Goal: Check status: Check status

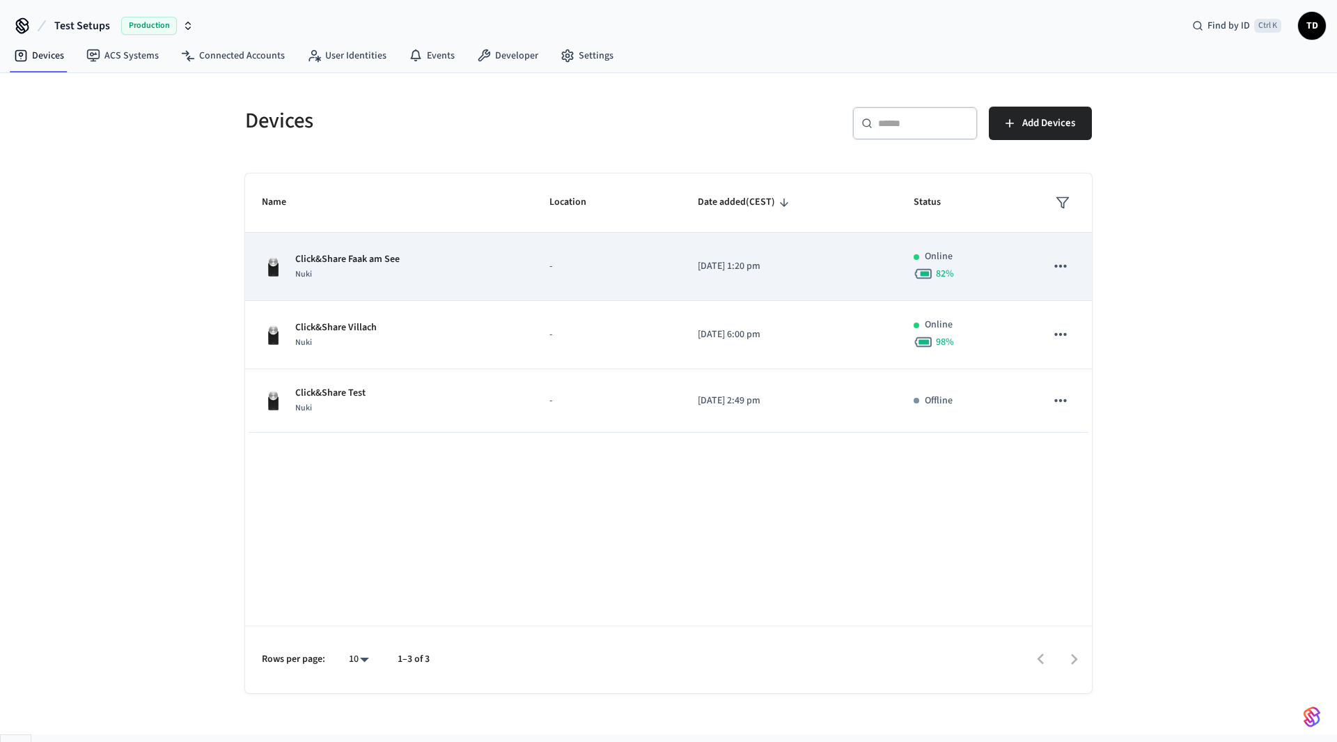
click at [464, 264] on div "Click&Share Faak am See Nuki" at bounding box center [389, 266] width 254 height 29
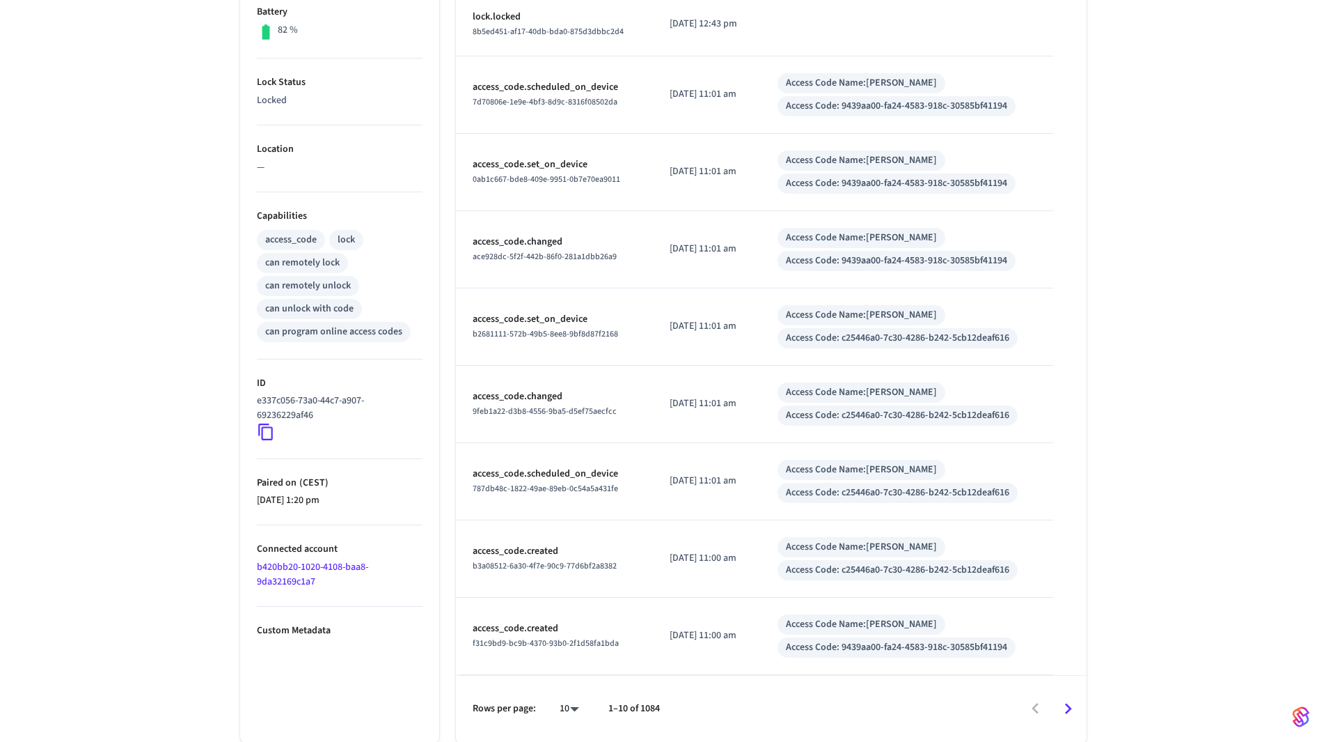
scroll to position [375, 0]
click at [1075, 707] on icon "Go to next page" at bounding box center [1069, 708] width 22 height 22
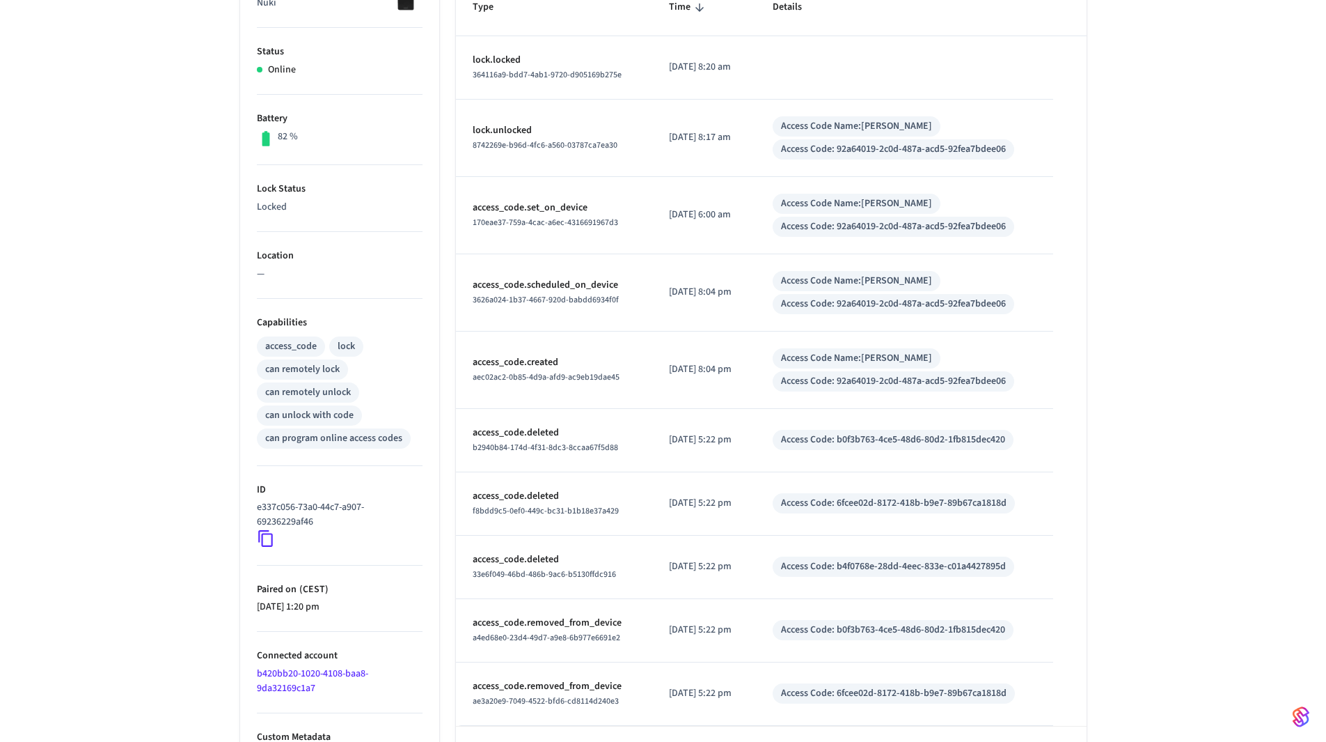
scroll to position [320, 0]
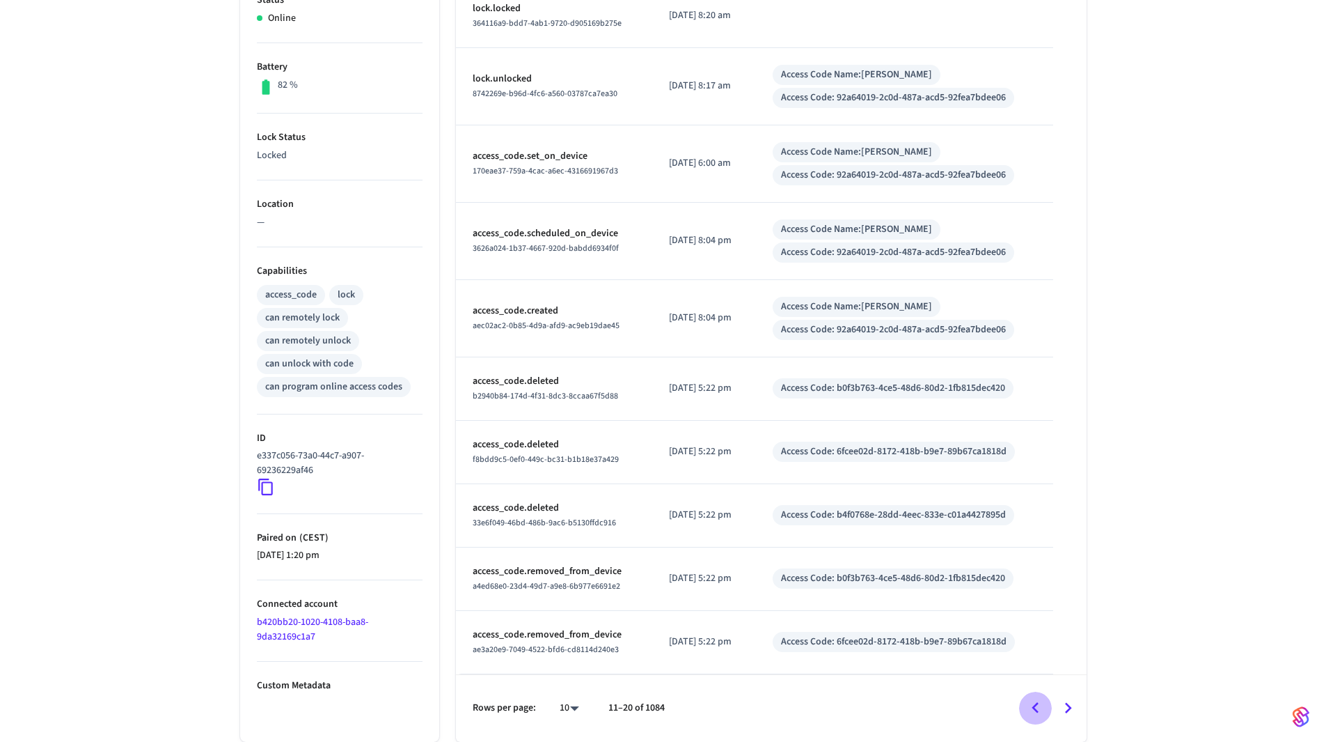
click at [1035, 710] on icon "Go to previous page" at bounding box center [1035, 707] width 7 height 11
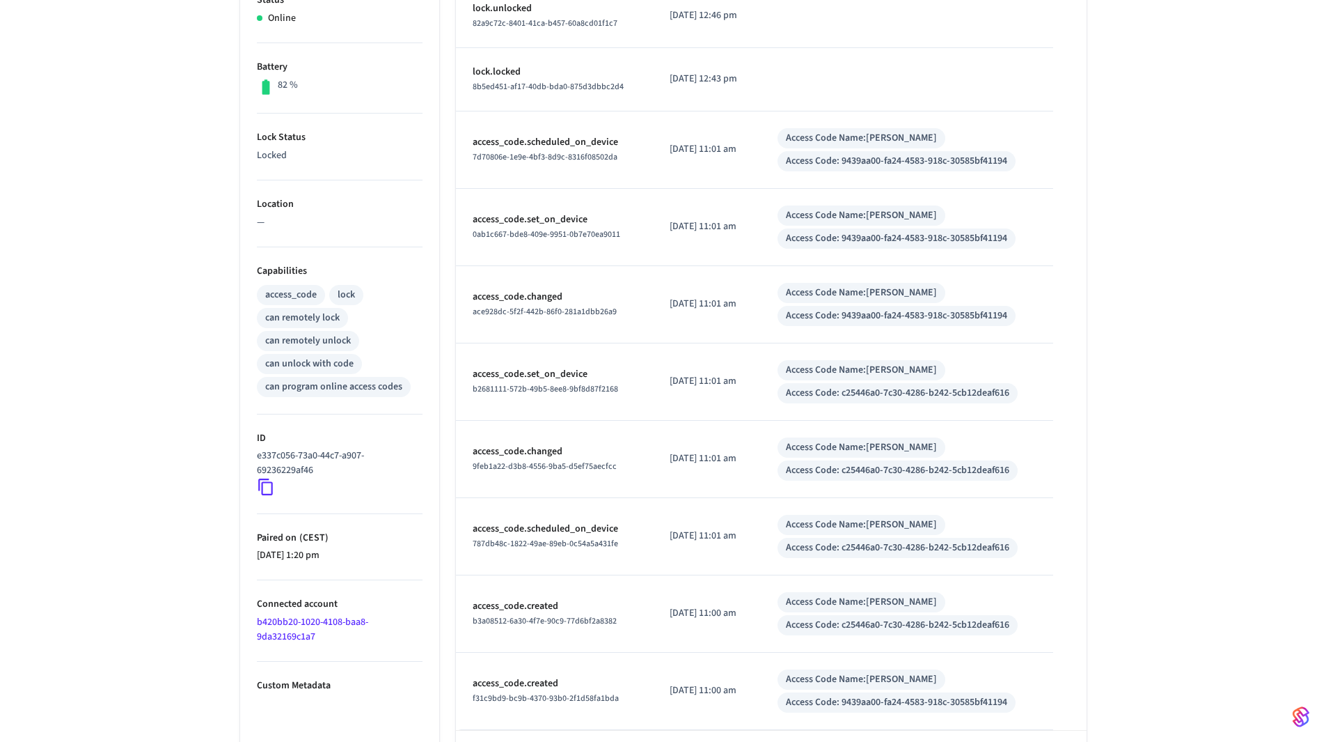
scroll to position [375, 0]
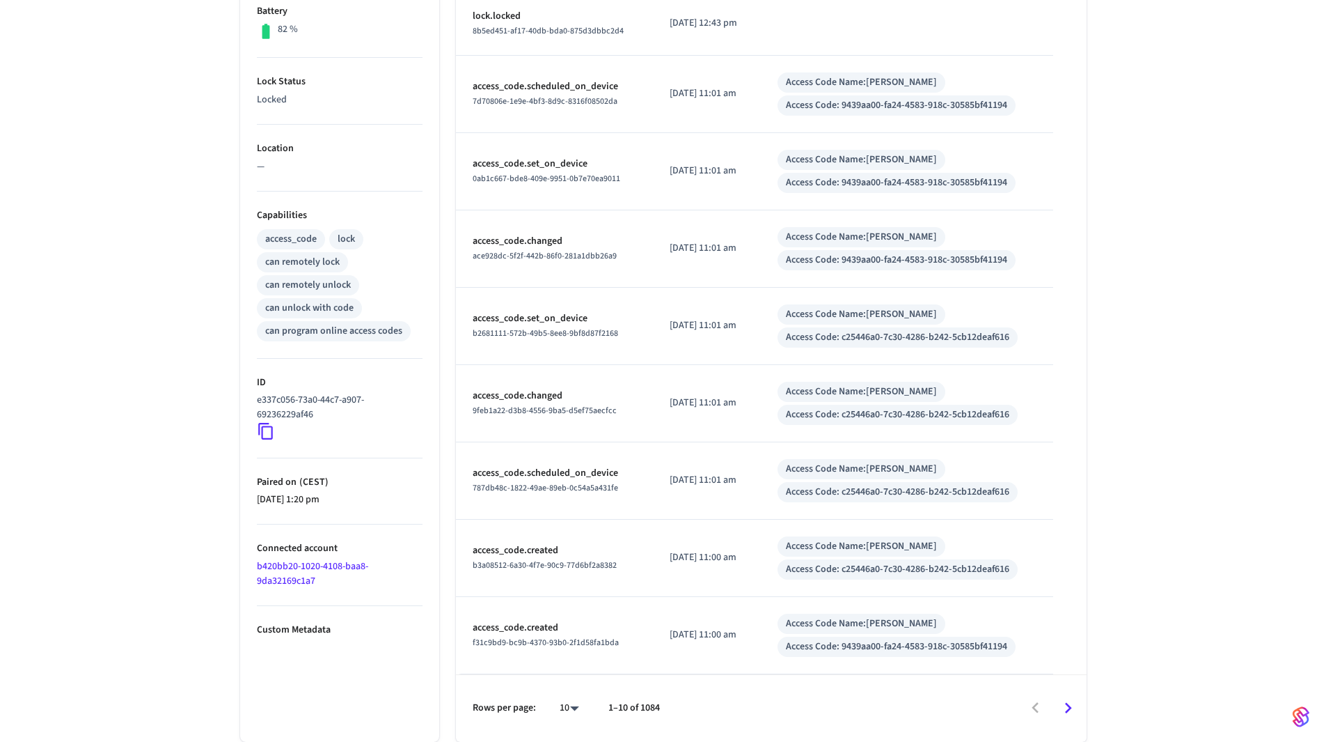
click at [538, 629] on p "access_code.created" at bounding box center [555, 627] width 164 height 15
click at [829, 620] on div "Access Code Name: [PERSON_NAME]" at bounding box center [861, 623] width 151 height 15
click at [845, 648] on div "Access Code: 9439aa00-fa24-4583-918c-30585bf41194" at bounding box center [896, 646] width 221 height 15
click at [1065, 708] on icon "Go to next page" at bounding box center [1069, 708] width 22 height 22
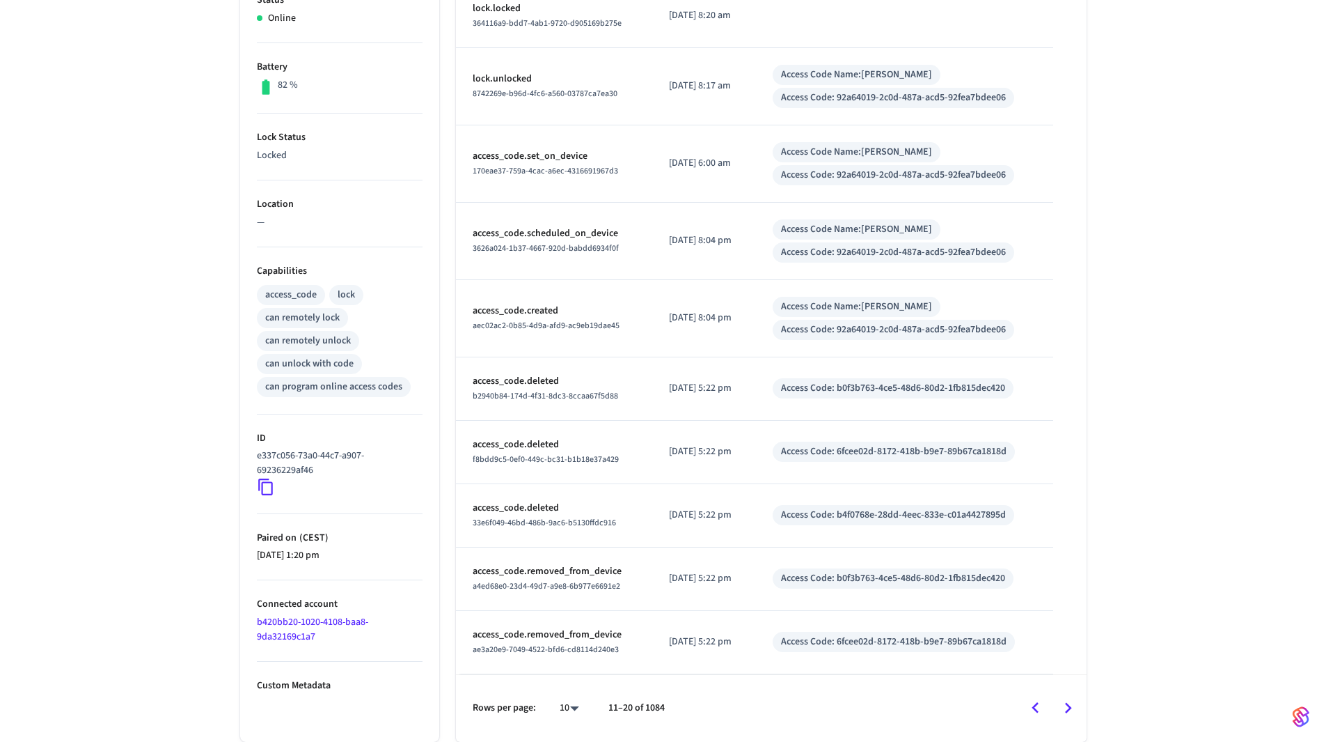
click at [1040, 710] on icon "Go to previous page" at bounding box center [1036, 708] width 22 height 22
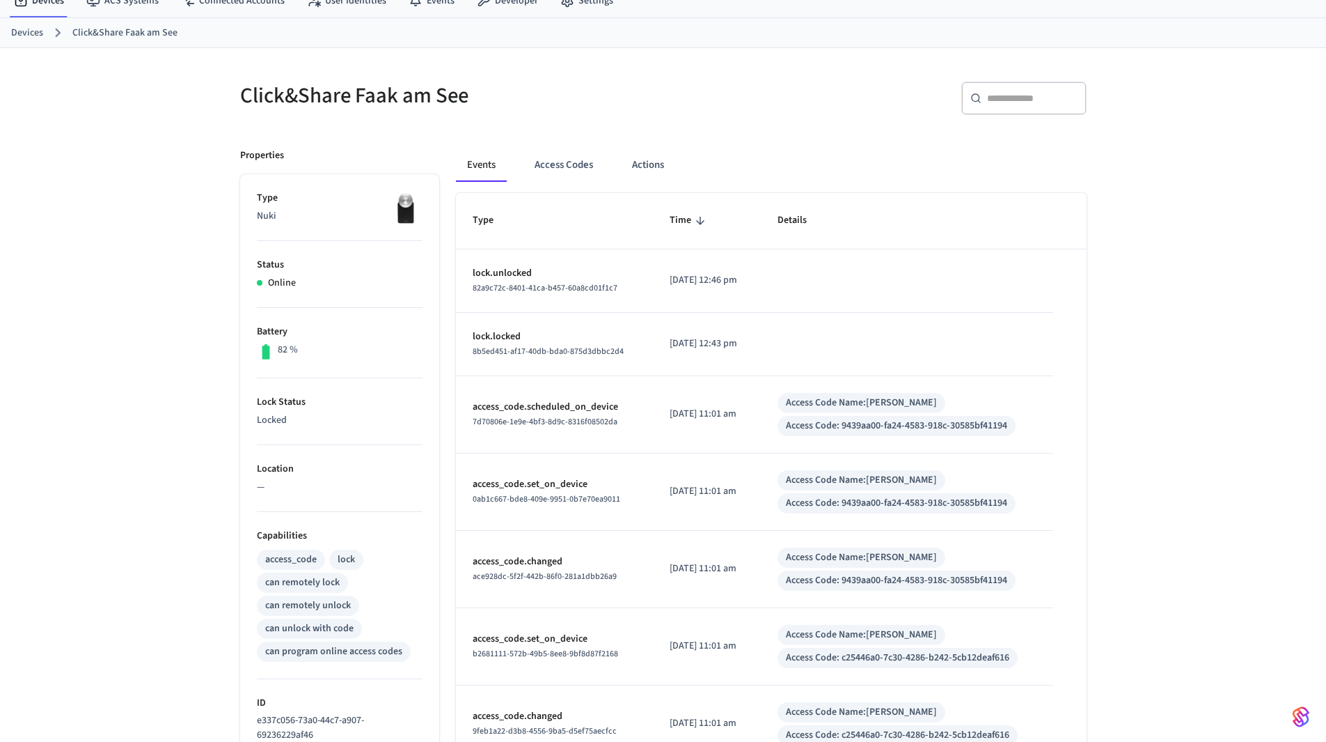
scroll to position [54, 0]
